Goal: Task Accomplishment & Management: Manage account settings

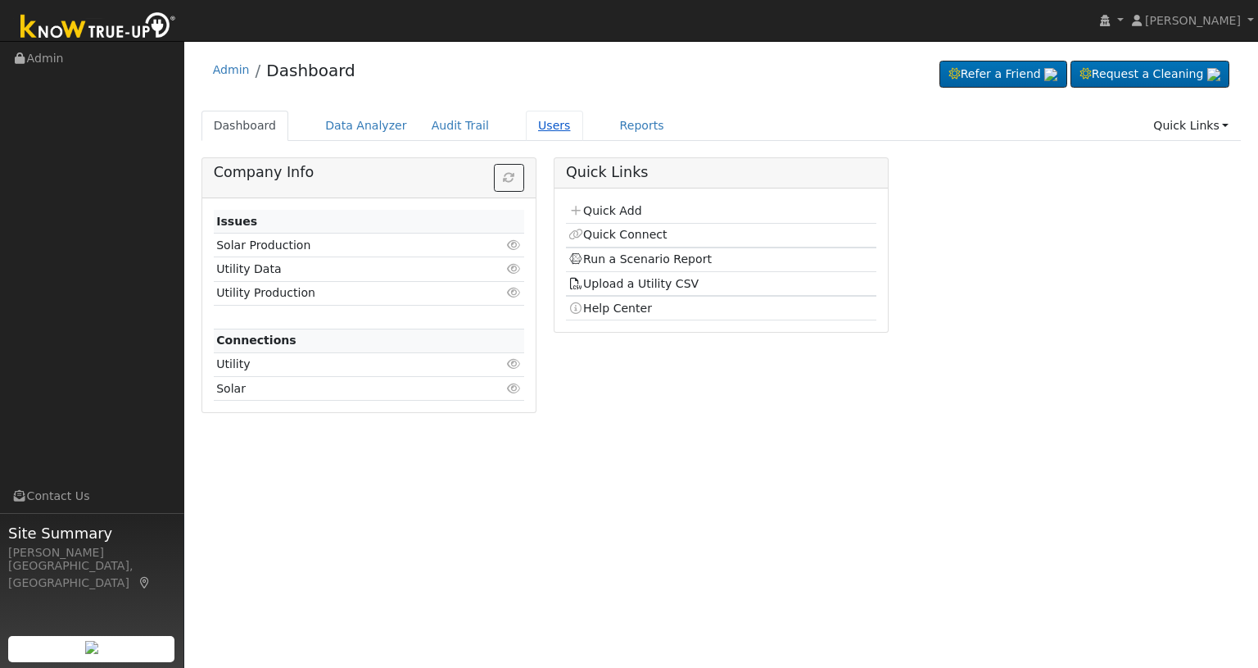
click at [537, 132] on link "Users" at bounding box center [554, 126] width 57 height 30
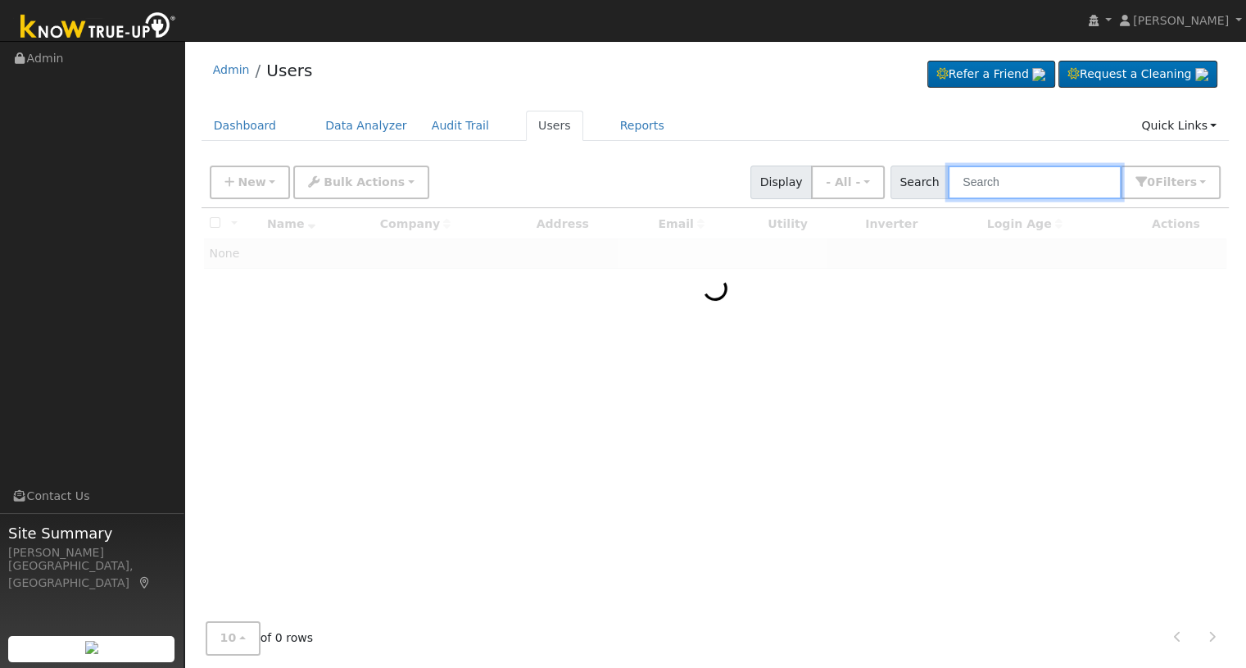
click at [991, 180] on input "text" at bounding box center [1035, 182] width 174 height 34
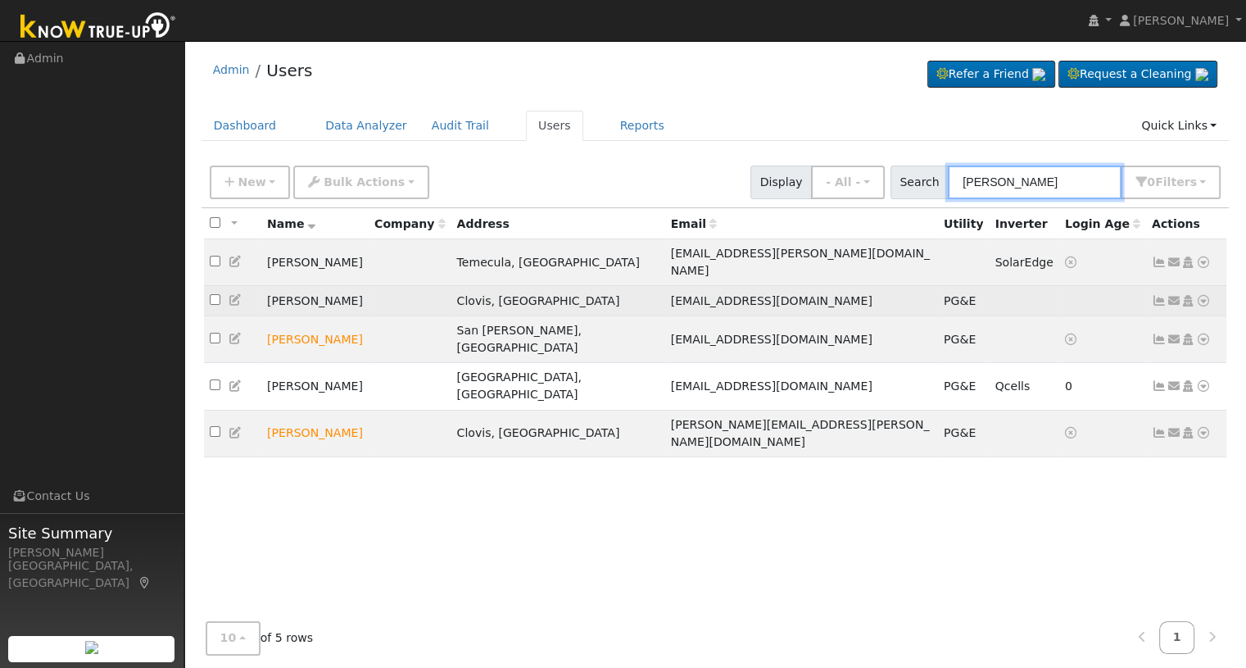
type input "armenta"
click at [1188, 295] on icon at bounding box center [1187, 300] width 15 height 11
